Goal: Task Accomplishment & Management: Use online tool/utility

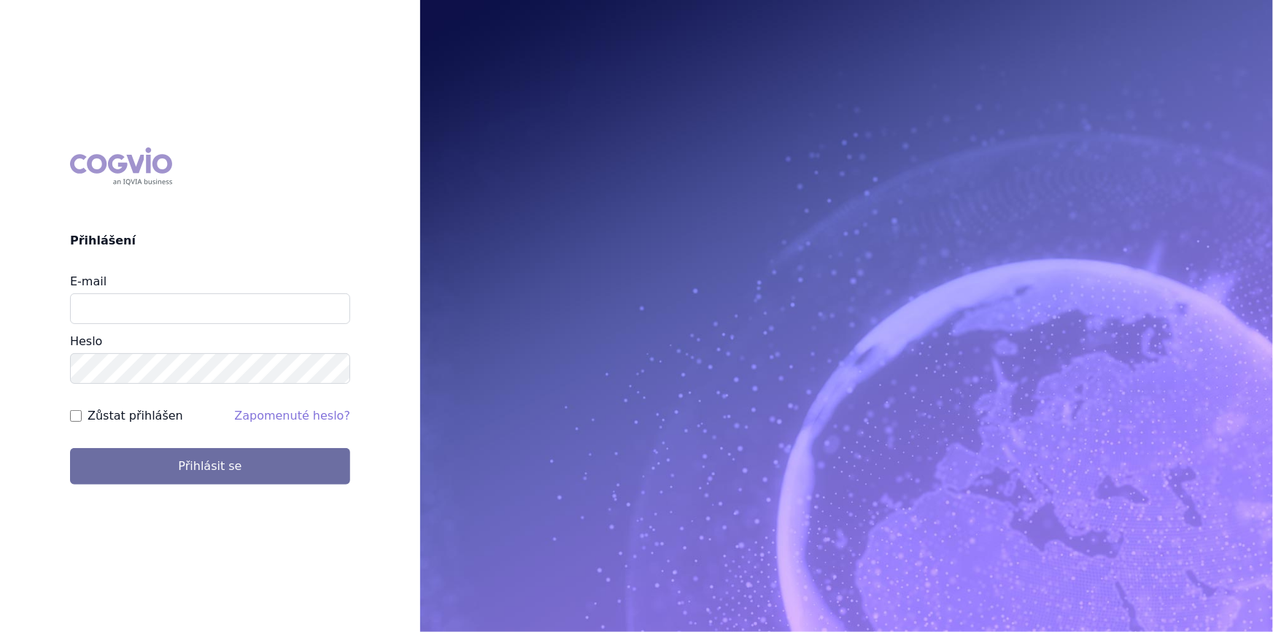
drag, startPoint x: 144, startPoint y: 562, endPoint x: 164, endPoint y: 332, distance: 230.6
click at [146, 536] on div "COGVIO Přihlášení E-mail Heslo Zůstat přihlášen Zapomenuté heslo? Přihlásit se …" at bounding box center [636, 316] width 1273 height 632
click at [182, 322] on input "E-mail" at bounding box center [210, 308] width 280 height 31
type input "aplikace.ocul1@vzp.cz"
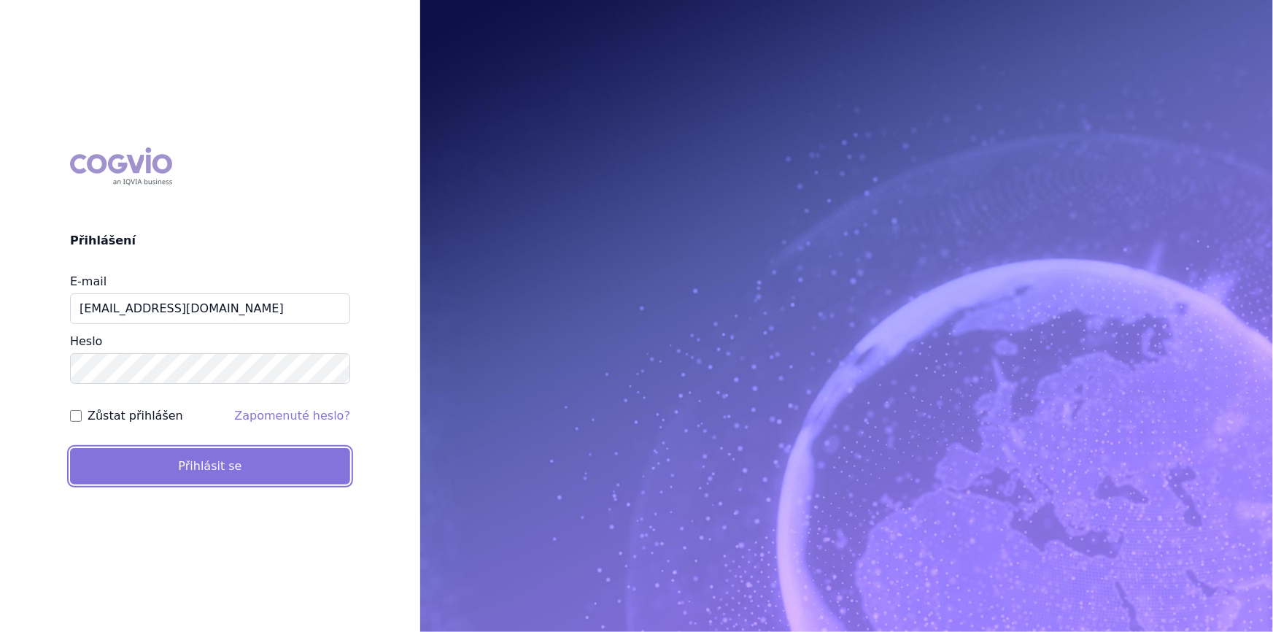
click at [199, 465] on button "Přihlásit se" at bounding box center [210, 466] width 280 height 36
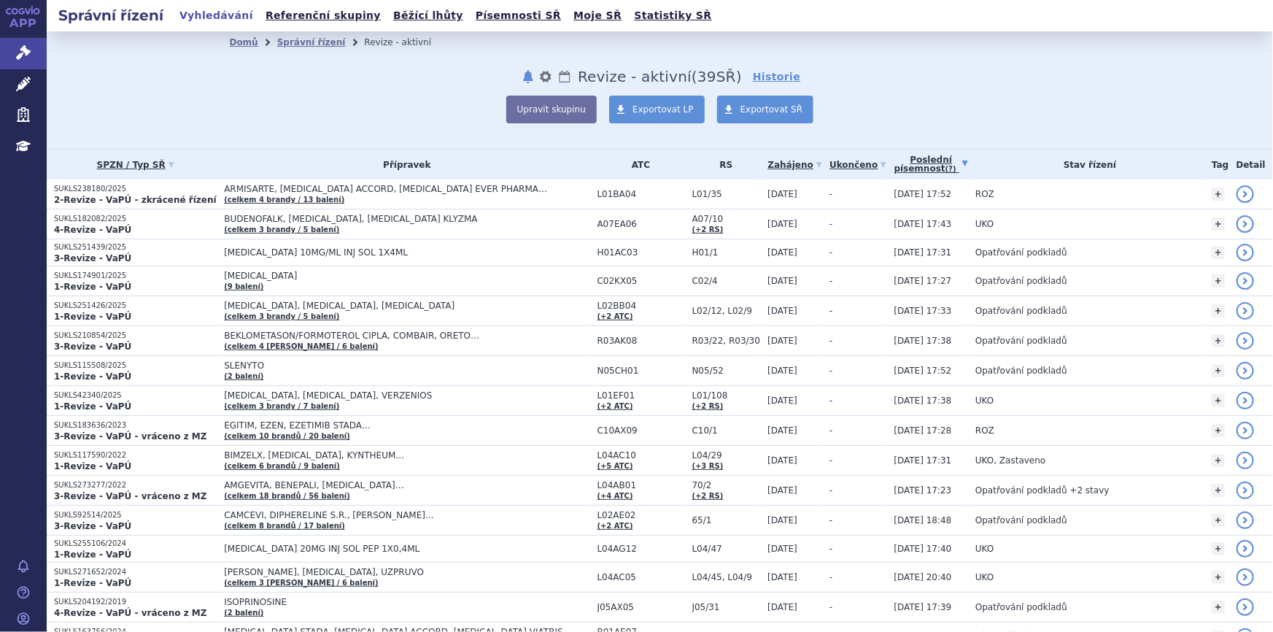
click at [923, 161] on link "Poslední písemnost (?)" at bounding box center [931, 165] width 74 height 30
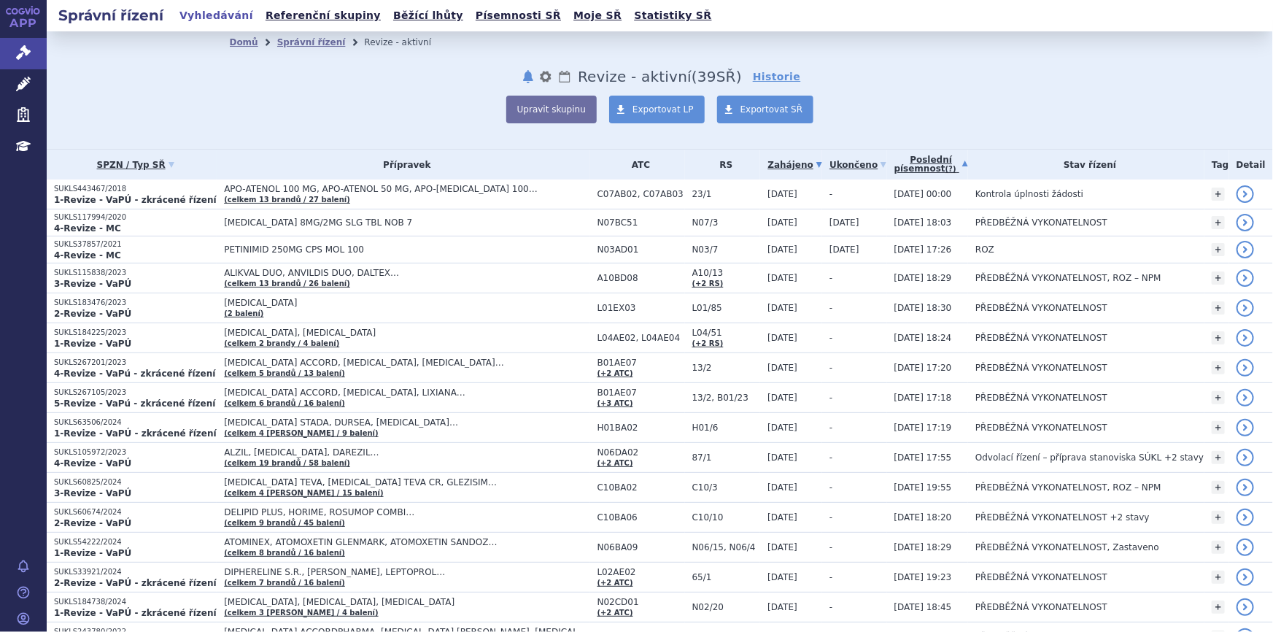
click at [802, 164] on link "Zahájeno" at bounding box center [794, 165] width 55 height 20
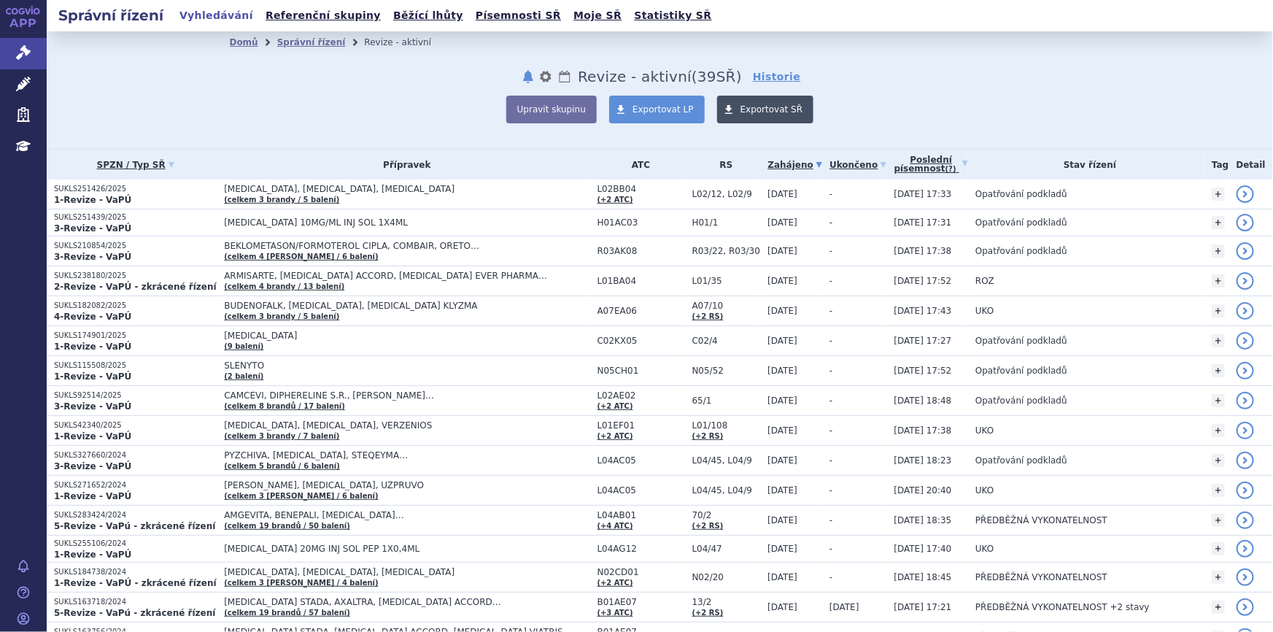
click at [753, 108] on span "Exportovat SŘ" at bounding box center [771, 109] width 63 height 10
